Goal: Navigation & Orientation: Find specific page/section

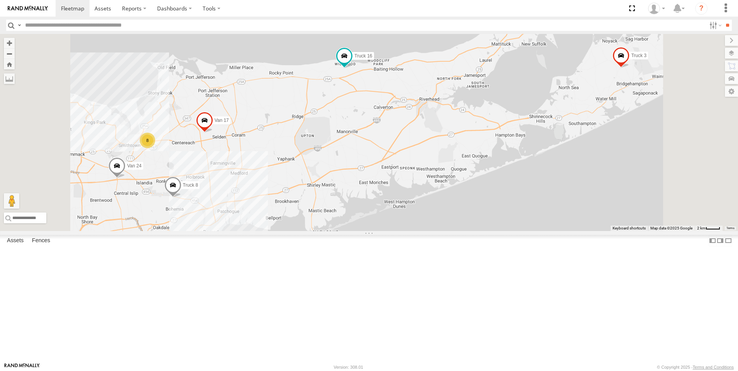
click at [0, 0] on link at bounding box center [0, 0] width 0 height 0
click at [0, 0] on span at bounding box center [0, 0] width 0 height 0
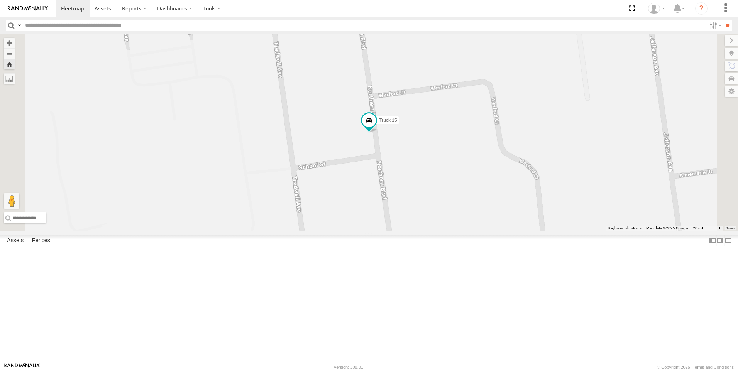
click at [0, 0] on span at bounding box center [0, 0] width 0 height 0
